Goal: Transaction & Acquisition: Obtain resource

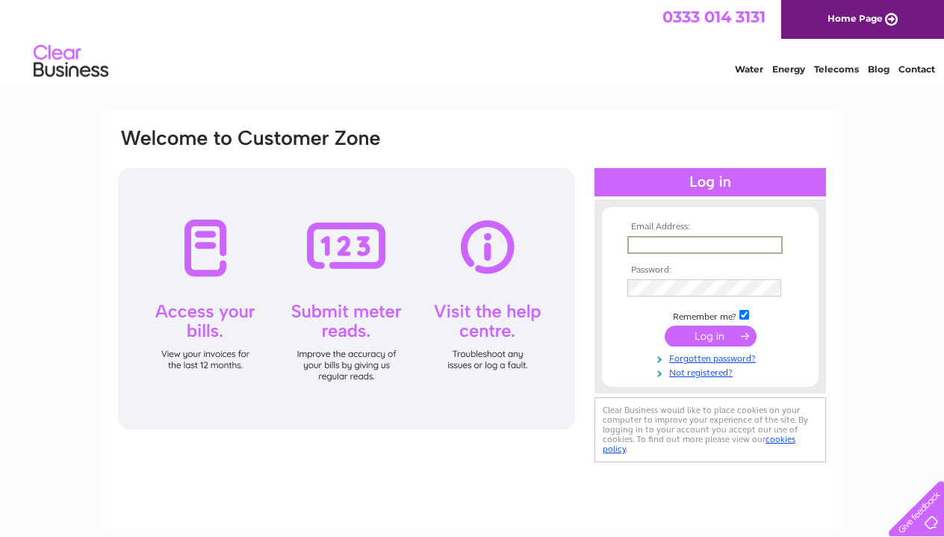
type input "[PERSON_NAME][EMAIL_ADDRESS][DOMAIN_NAME]"
click at [710, 335] on input "submit" at bounding box center [711, 336] width 92 height 21
click at [689, 330] on input "submit" at bounding box center [711, 336] width 92 height 21
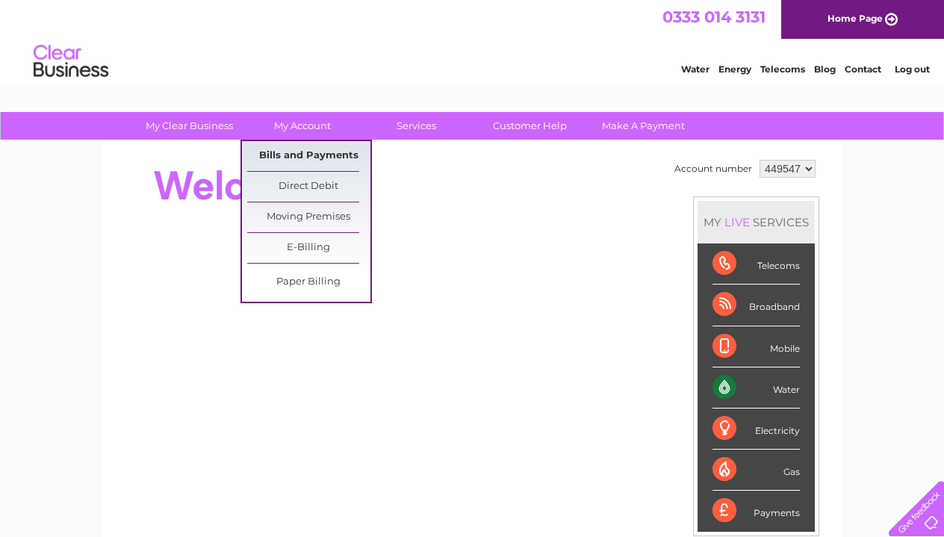
click at [308, 156] on link "Bills and Payments" at bounding box center [308, 156] width 123 height 30
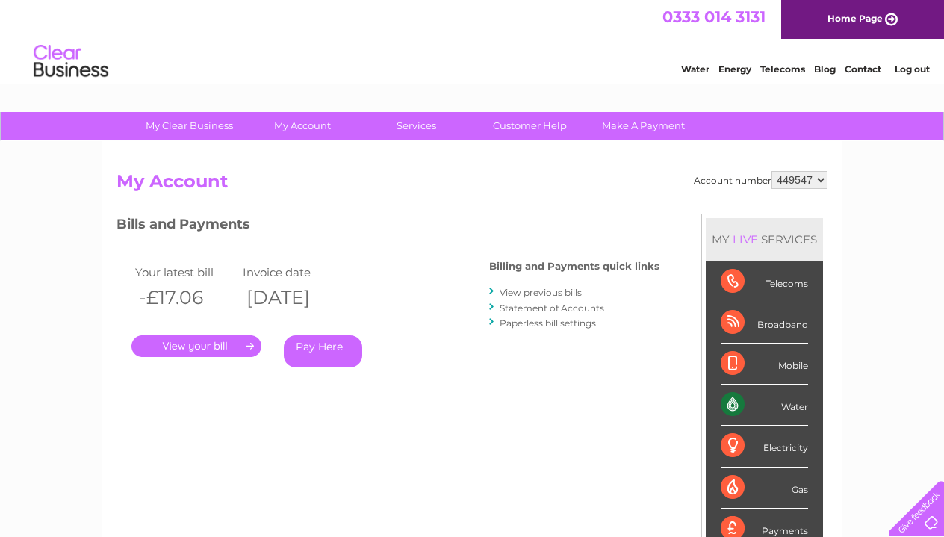
click at [207, 346] on link "." at bounding box center [196, 346] width 130 height 22
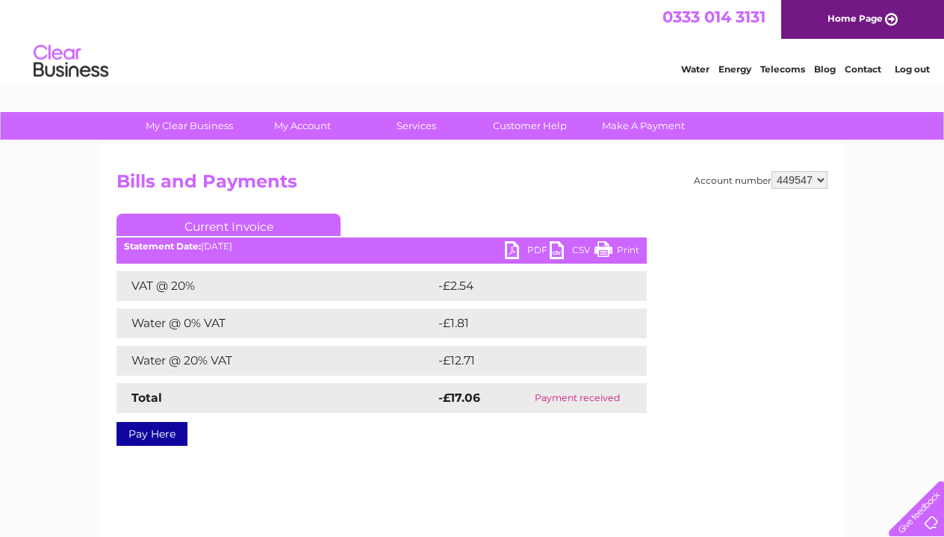
click at [521, 246] on link "PDF" at bounding box center [527, 252] width 45 height 22
